Goal: Task Accomplishment & Management: Manage account settings

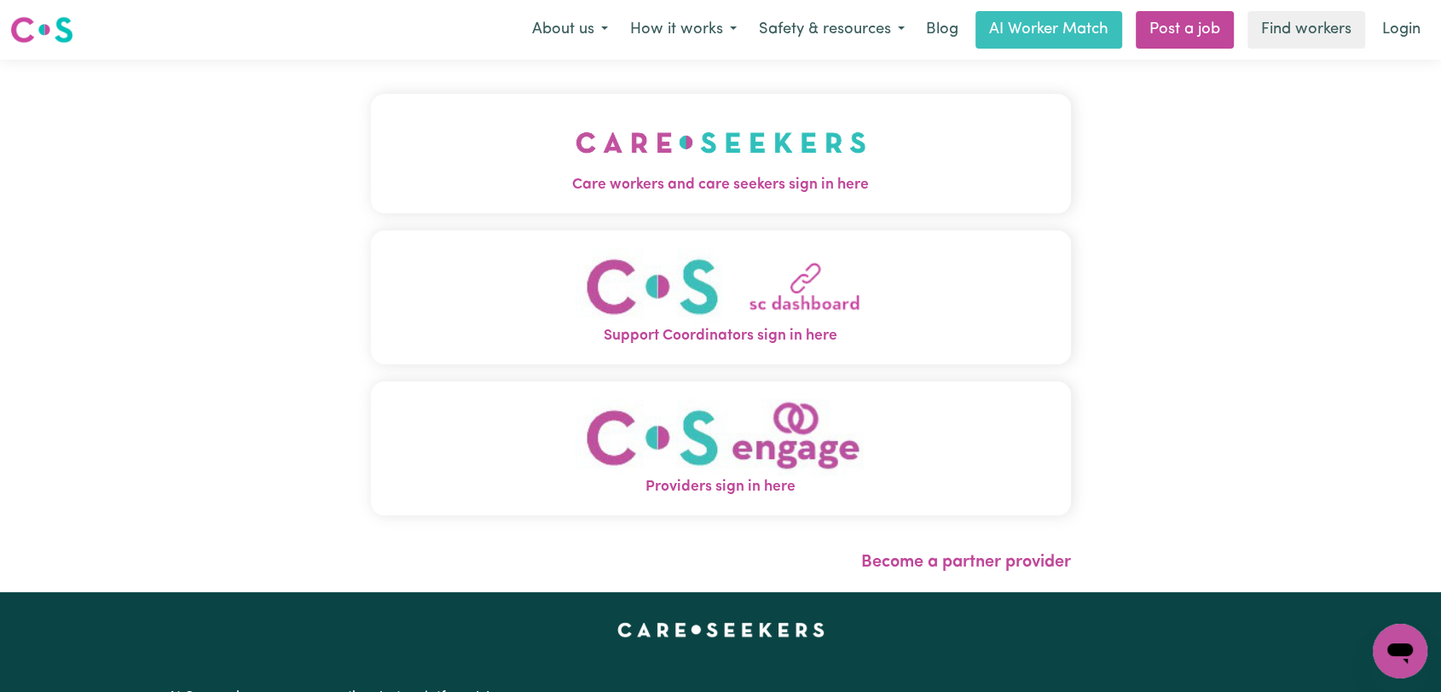
drag, startPoint x: 819, startPoint y: 136, endPoint x: 834, endPoint y: 143, distance: 16.8
click at [819, 136] on img "Care workers and care seekers sign in here" at bounding box center [721, 142] width 291 height 63
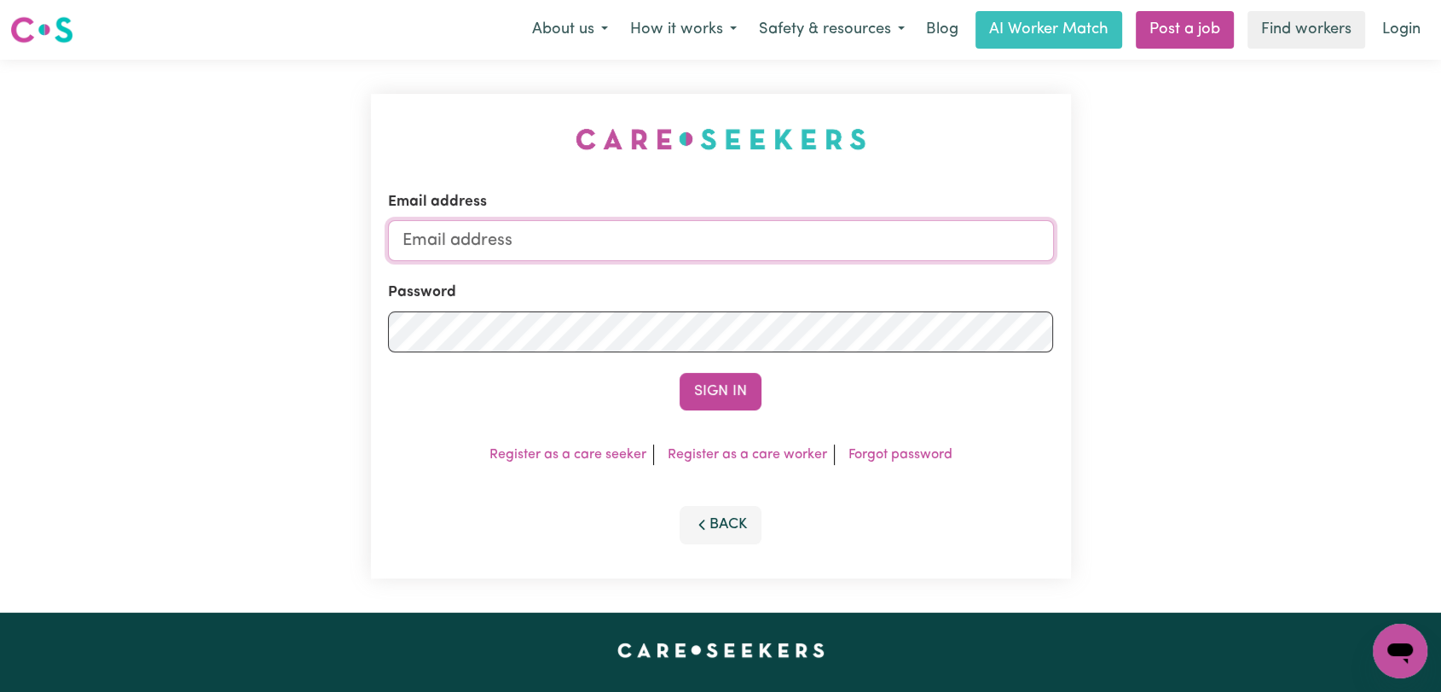
type input "onboardingcs@careseekers.com.au"
click at [709, 378] on button "Sign In" at bounding box center [721, 392] width 82 height 38
